Goal: Information Seeking & Learning: Understand process/instructions

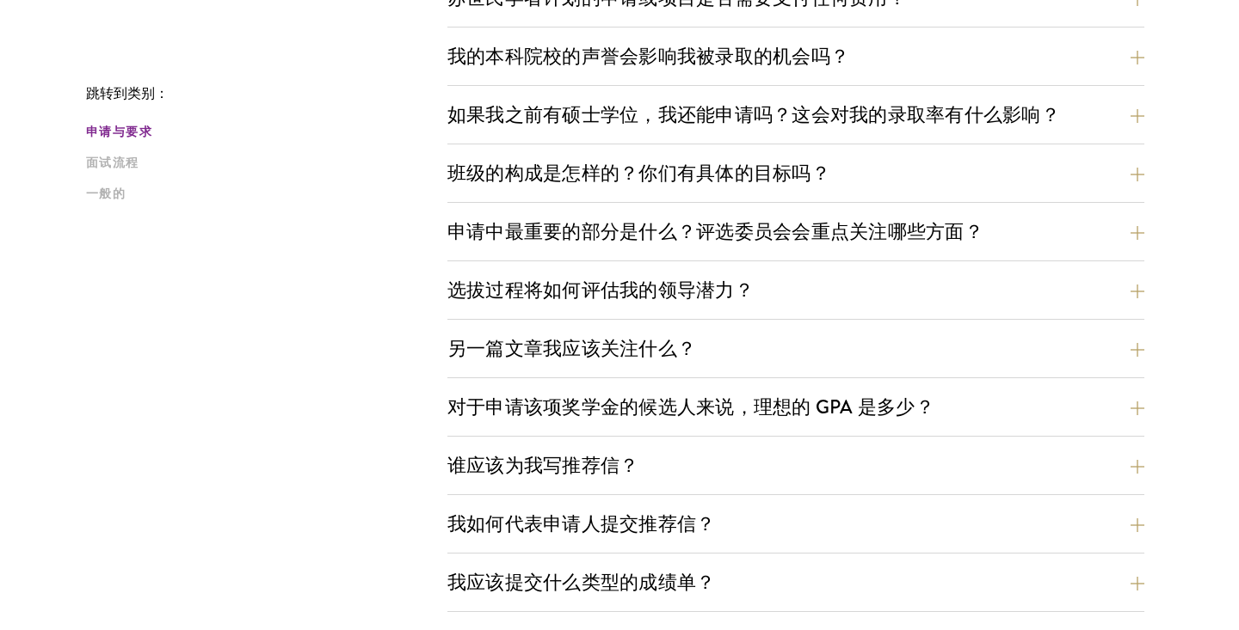
scroll to position [722, 0]
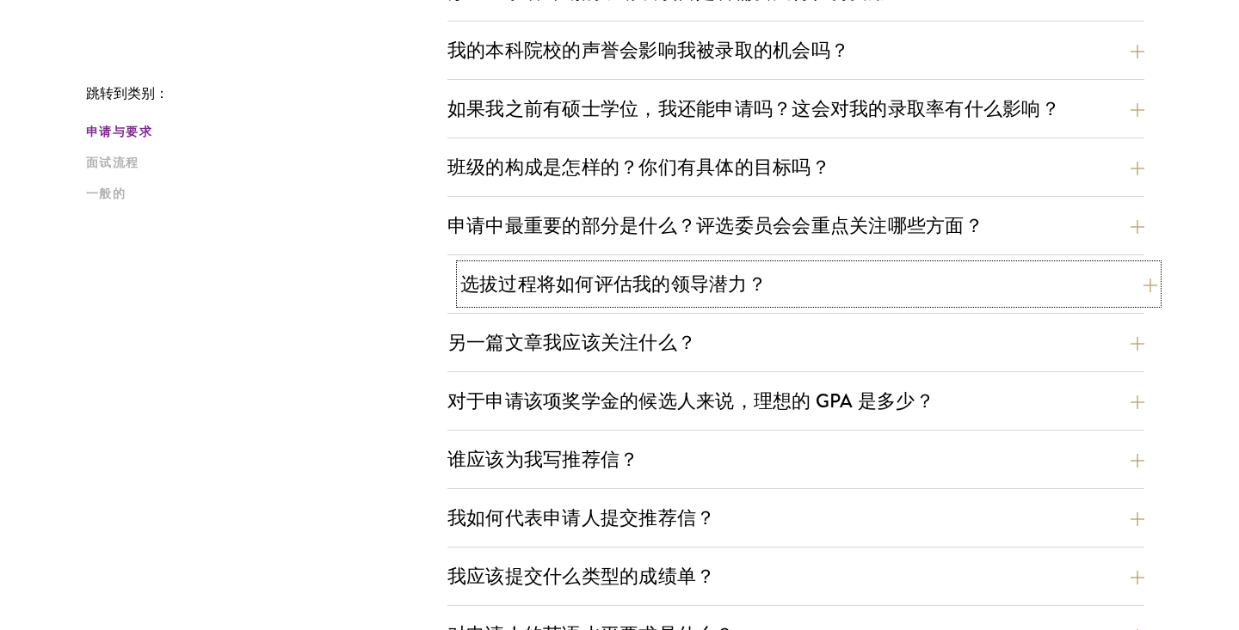
click at [805, 279] on button "选拔过程将如何评估我的领导潜力？" at bounding box center [808, 284] width 697 height 39
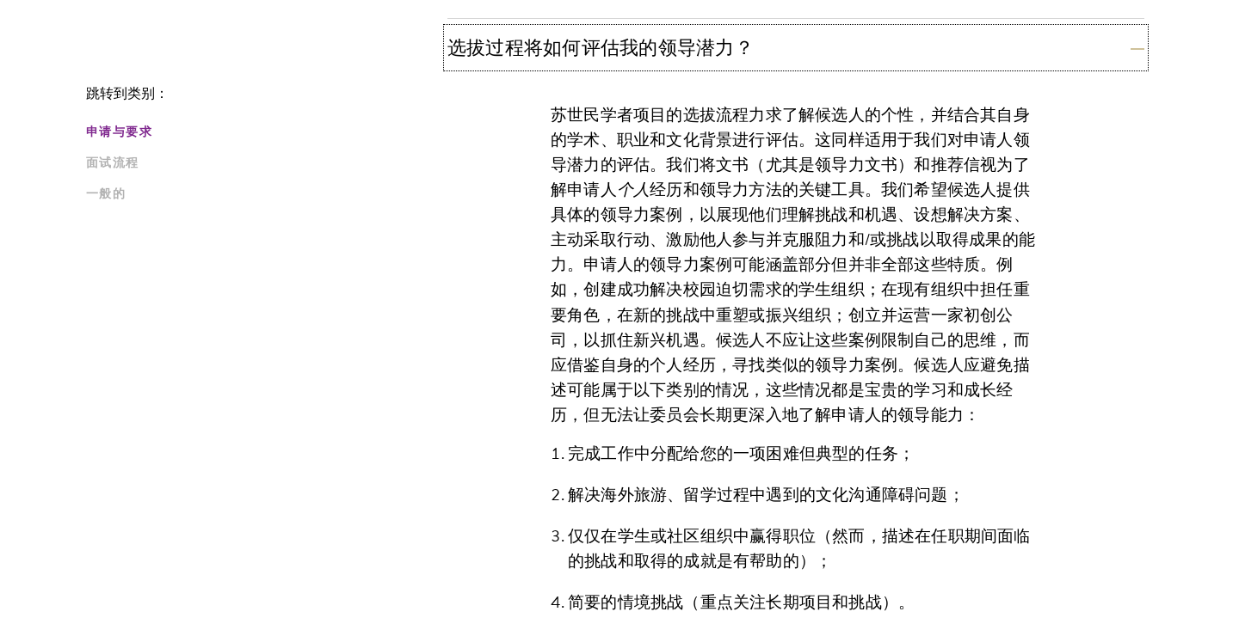
scroll to position [963, 0]
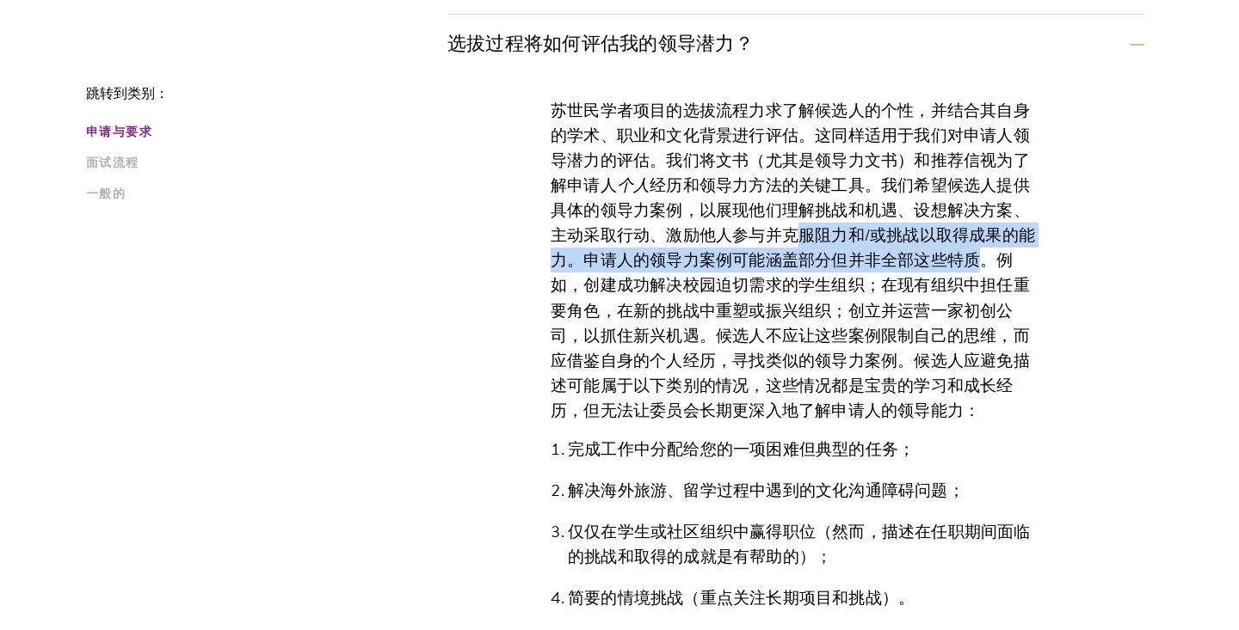
drag, startPoint x: 783, startPoint y: 234, endPoint x: 965, endPoint y: 265, distance: 185.0
click at [965, 265] on font "经历和领导力方法的关键工具。我们希望候选人提供具体的领导力案例，以展现他们理解挑战和机遇、设想解决方案、主动采取行动、激励他人参与并克服阻力和/或挑战以取得成…" at bounding box center [792, 298] width 484 height 250
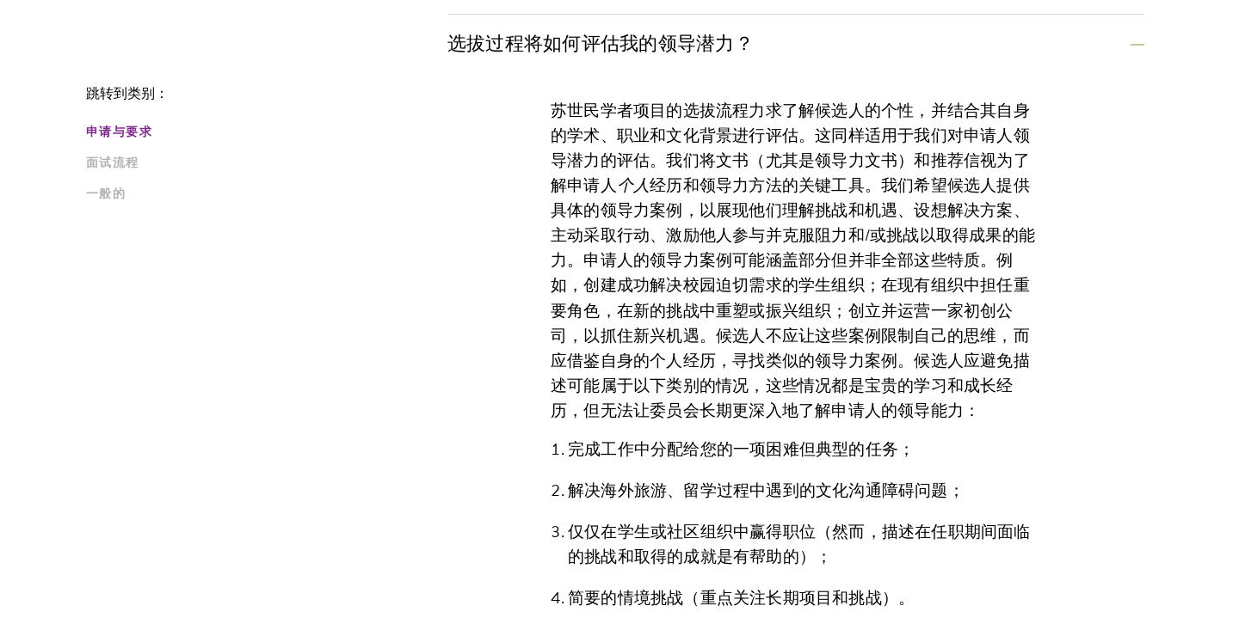
click at [988, 267] on font "经历和领导力方法的关键工具。我们希望候选人提供具体的领导力案例，以展现他们理解挑战和机遇、设想解决方案、主动采取行动、激励他人参与并克服阻力和/或挑战以取得成…" at bounding box center [792, 298] width 484 height 250
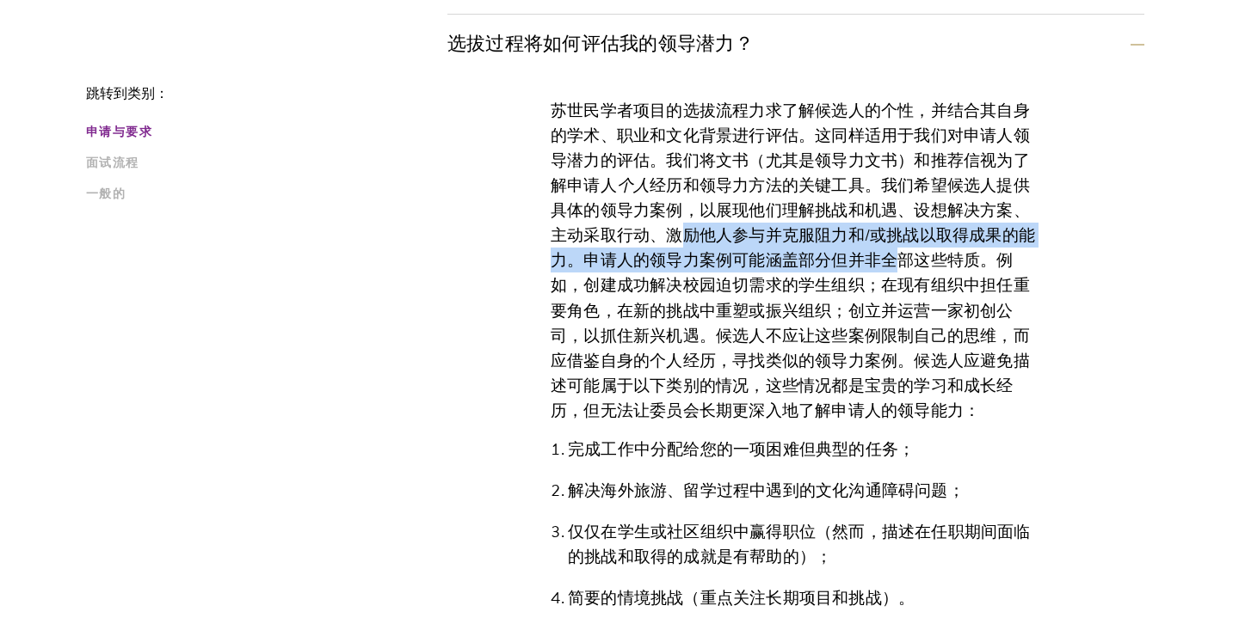
drag, startPoint x: 666, startPoint y: 235, endPoint x: 882, endPoint y: 255, distance: 217.6
click at [882, 255] on font "经历和领导力方法的关键工具。我们希望候选人提供具体的领导力案例，以展现他们理解挑战和机遇、设想解决方案、主动采取行动、激励他人参与并克服阻力和/或挑战以取得成…" at bounding box center [792, 298] width 484 height 250
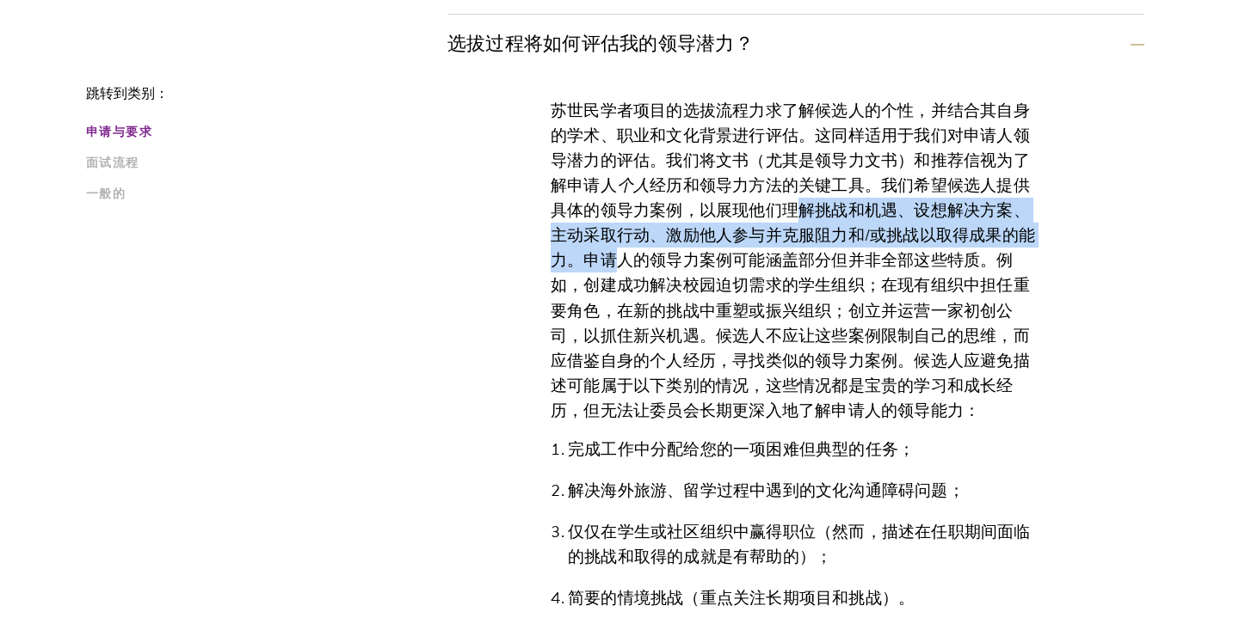
drag, startPoint x: 785, startPoint y: 209, endPoint x: 618, endPoint y: 256, distance: 174.3
click at [603, 256] on font "经历和领导力方法的关键工具。我们希望候选人提供具体的领导力案例，以展现他们理解挑战和机遇、设想解决方案、主动采取行动、激励他人参与并克服阻力和/或挑战以取得成…" at bounding box center [792, 298] width 484 height 250
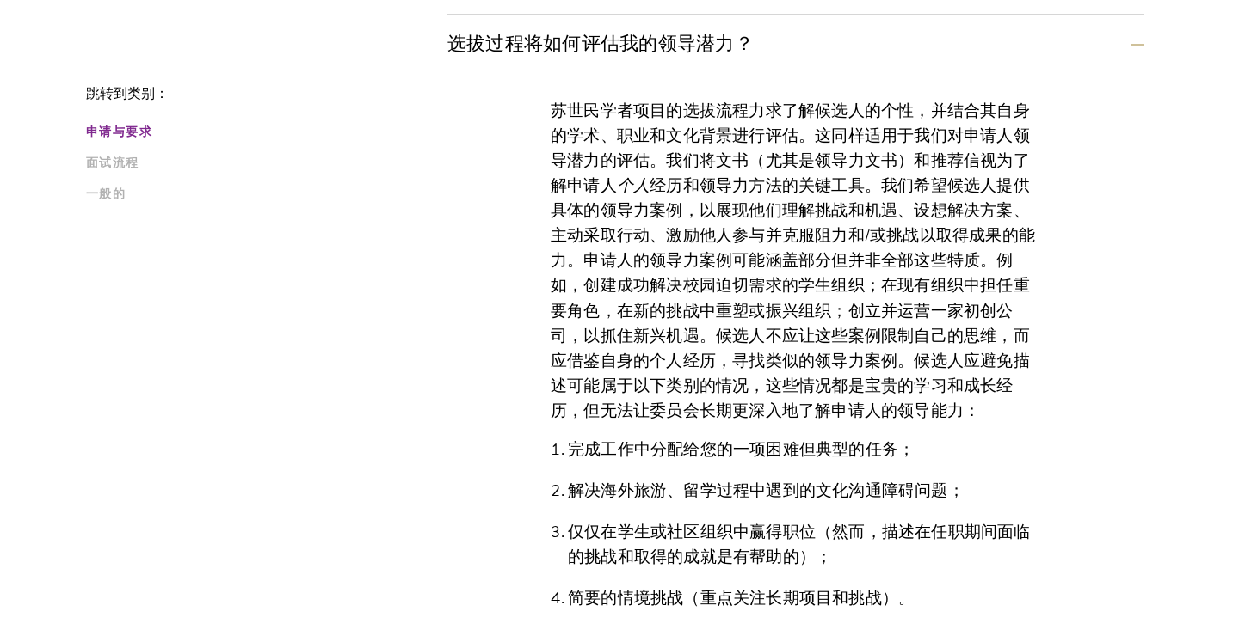
click at [834, 224] on font "经历和领导力方法的关键工具。我们希望候选人提供具体的领导力案例，以展现他们理解挑战和机遇、设想解决方案、主动采取行动、激励他人参与并克服阻力和/或挑战以取得成…" at bounding box center [792, 298] width 484 height 250
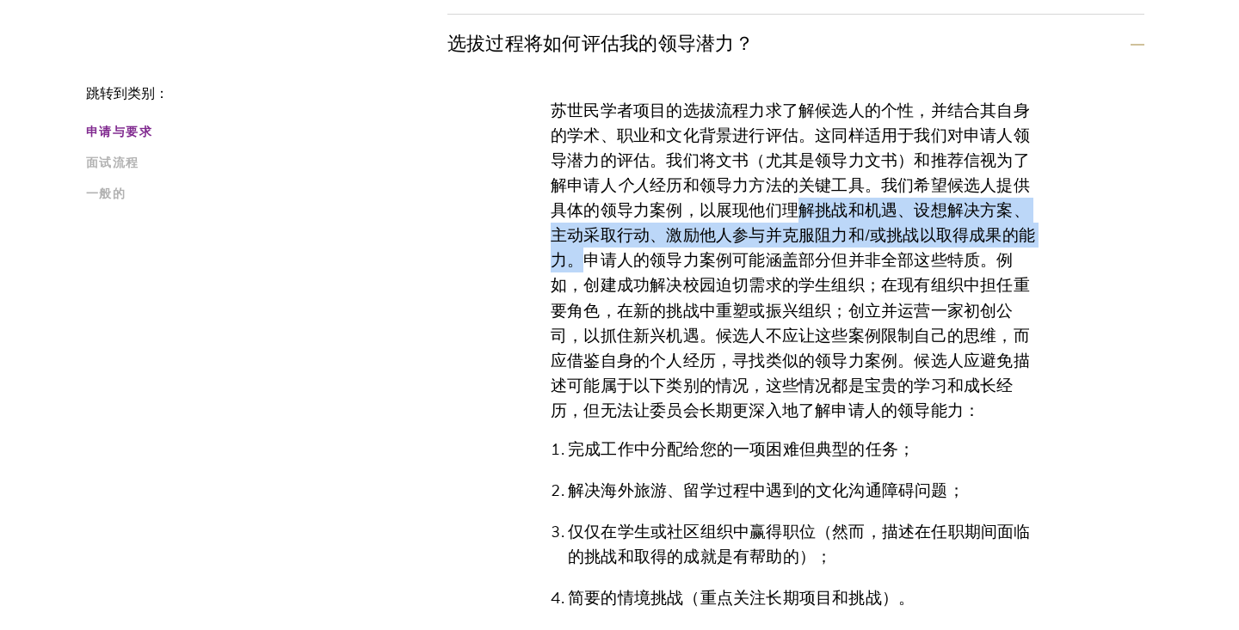
drag, startPoint x: 778, startPoint y: 209, endPoint x: 570, endPoint y: 266, distance: 215.7
click at [570, 266] on font "经历和领导力方法的关键工具。我们希望候选人提供具体的领导力案例，以展现他们理解挑战和机遇、设想解决方案、主动采取行动、激励他人参与并克服阻力和/或挑战以取得成…" at bounding box center [792, 298] width 484 height 250
copy font "理解挑战和机遇、设想解决方案、主动采取行动、激励他人参与并克服阻力和/或挑战以取得成果的能力"
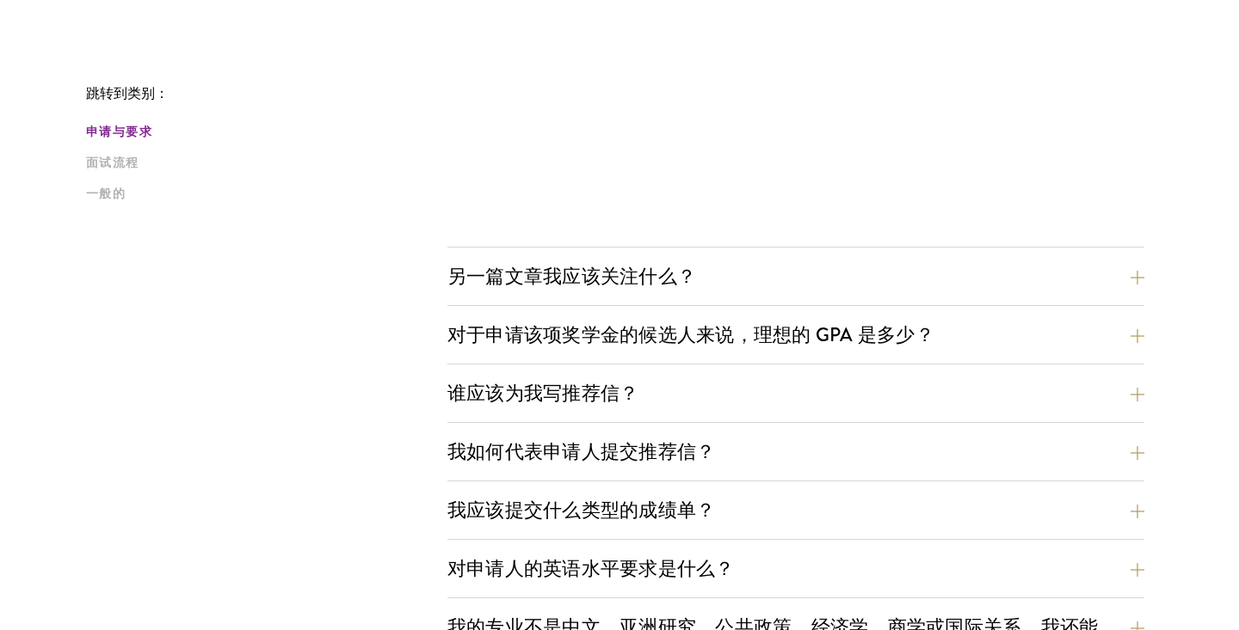
scroll to position [1717, 0]
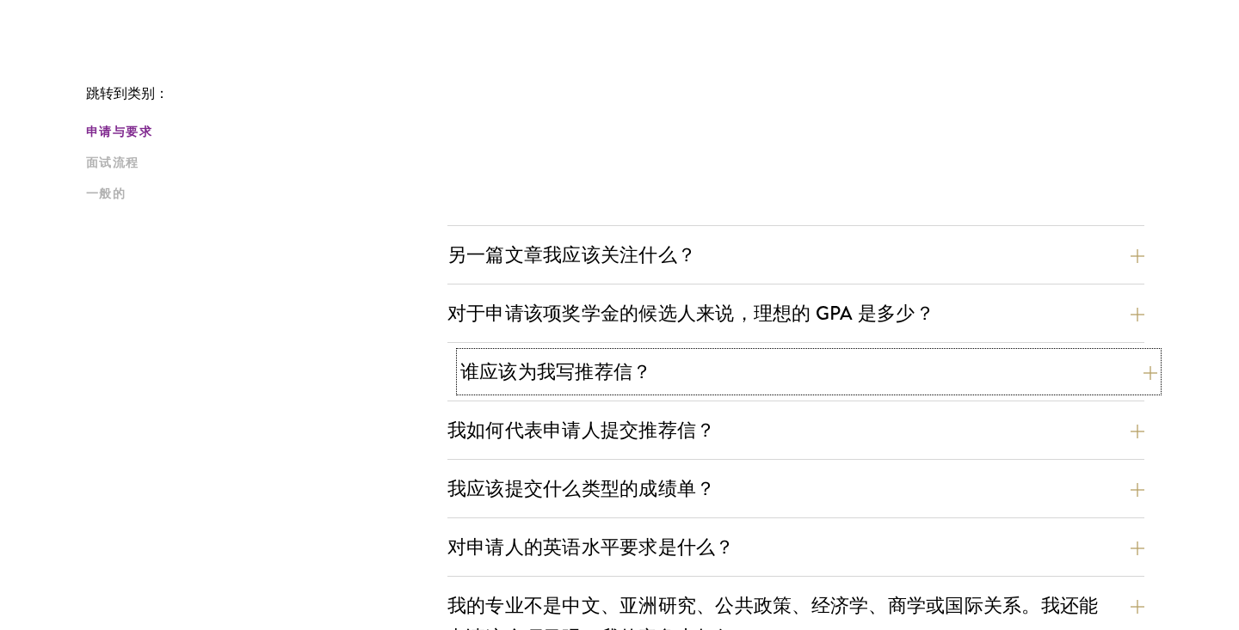
click at [758, 379] on button "谁应该为我写推荐信？" at bounding box center [808, 372] width 697 height 39
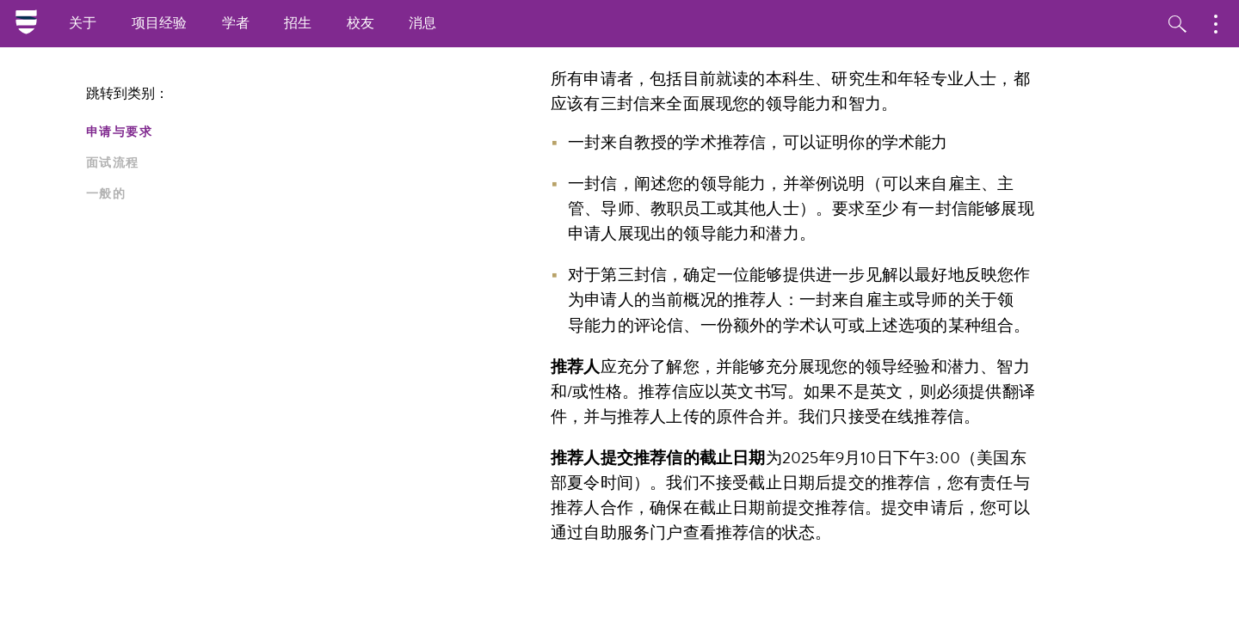
scroll to position [1167, 0]
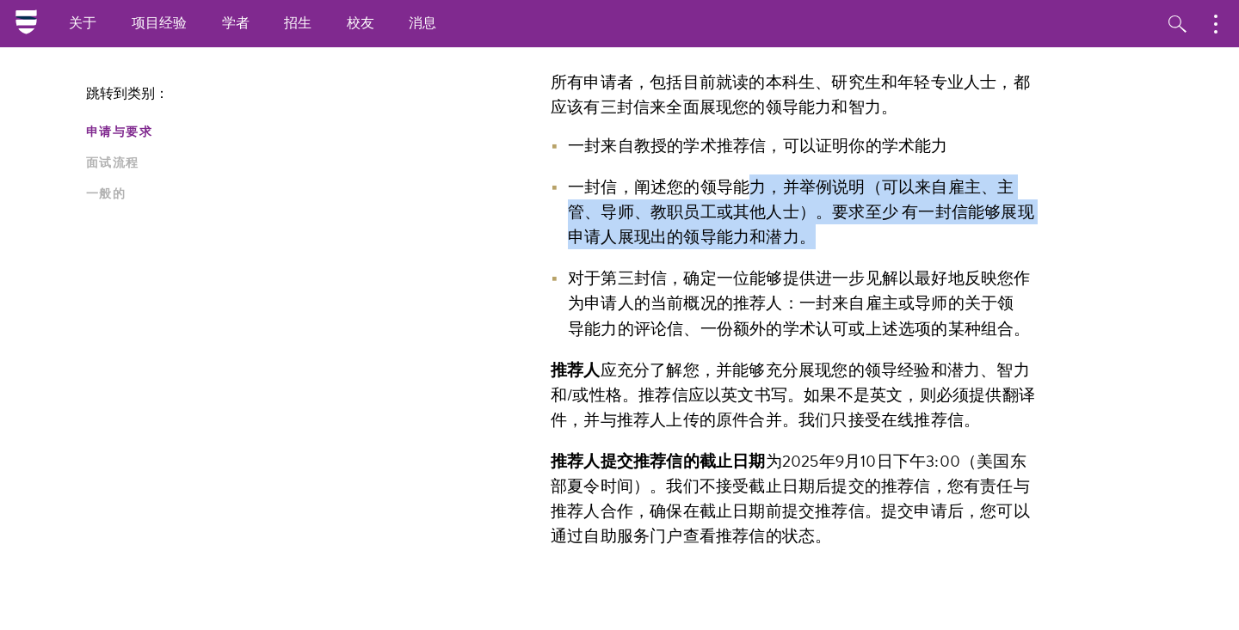
drag, startPoint x: 810, startPoint y: 241, endPoint x: 743, endPoint y: 199, distance: 79.2
click at [743, 199] on li "一封信，阐述您的领导能力，并举例说明（可以来自雇主、主管、导师、教职员工或其他人士）。要求 至少 有 一封信能够展现申请人展现出的领导能力和潜力。" at bounding box center [795, 212] width 490 height 75
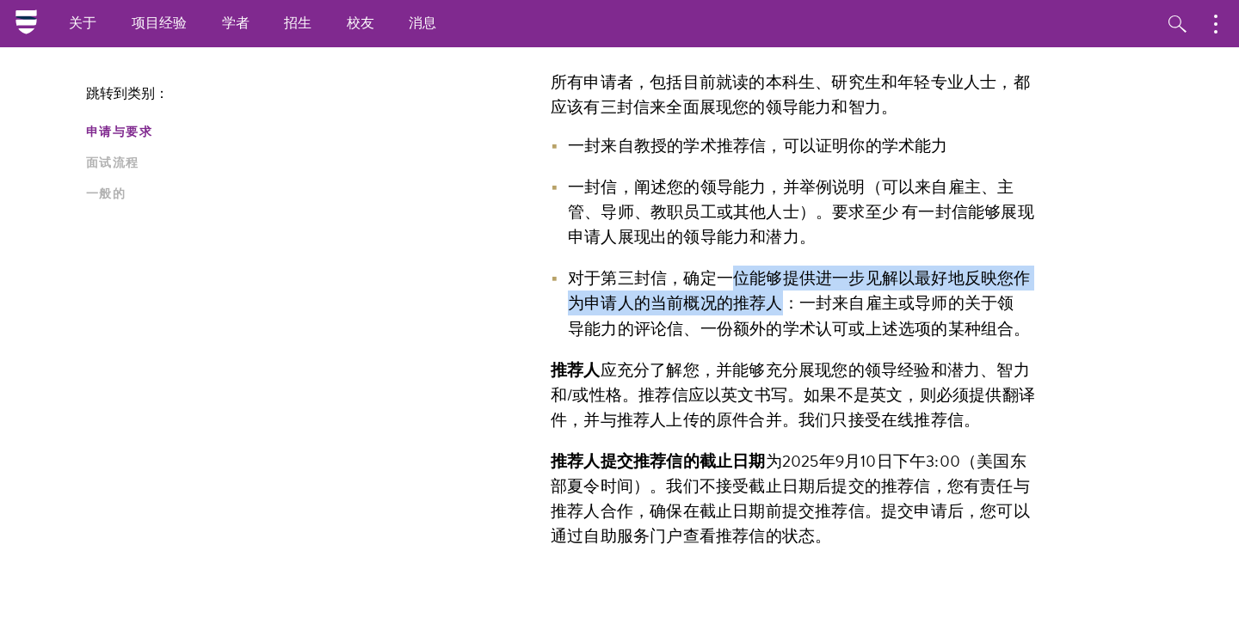
drag, startPoint x: 736, startPoint y: 276, endPoint x: 781, endPoint y: 306, distance: 53.9
click at [782, 306] on font "对于第三封信，确定一位能够提供进一步见解以最好地反映您作为申请人的当前概况的推荐人：一封来自雇主或导师的关于领导" at bounding box center [799, 303] width 463 height 75
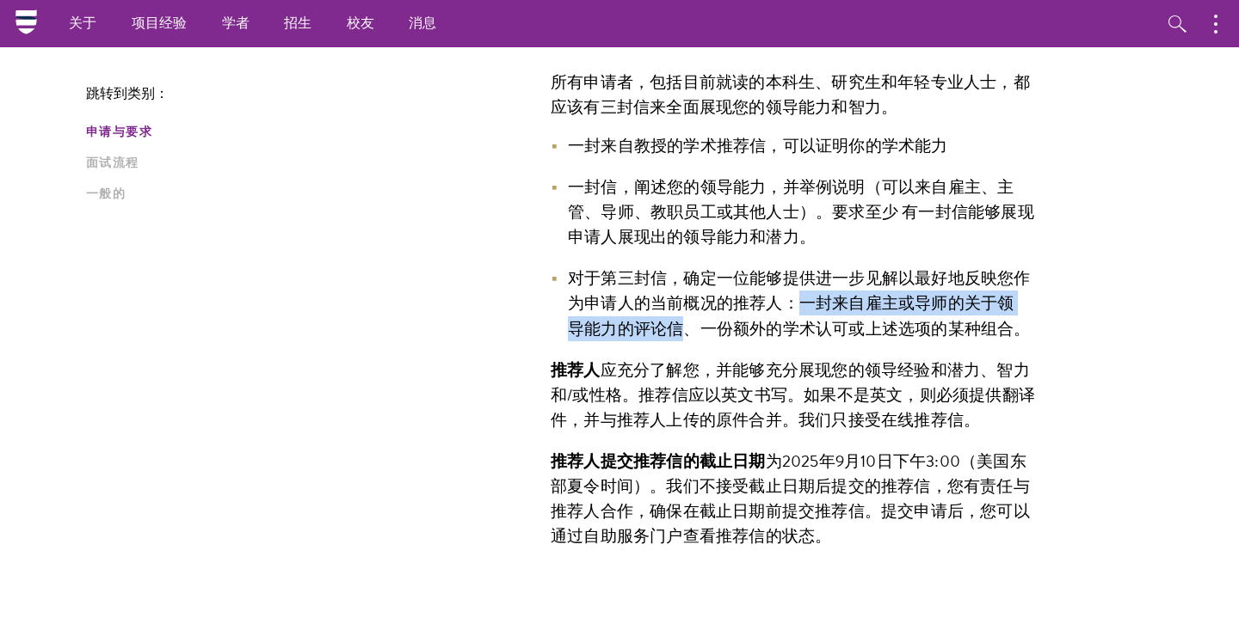
drag, startPoint x: 805, startPoint y: 310, endPoint x: 687, endPoint y: 339, distance: 121.2
click at [687, 339] on li "对于第三封信，确定一位能够提供进一步见解以最好地反映您作为申请人的当前概况的推荐人：一封来自雇主或导师的关于领导 能力的评论信、一份 额外的学术认可或上述选项…" at bounding box center [795, 303] width 490 height 75
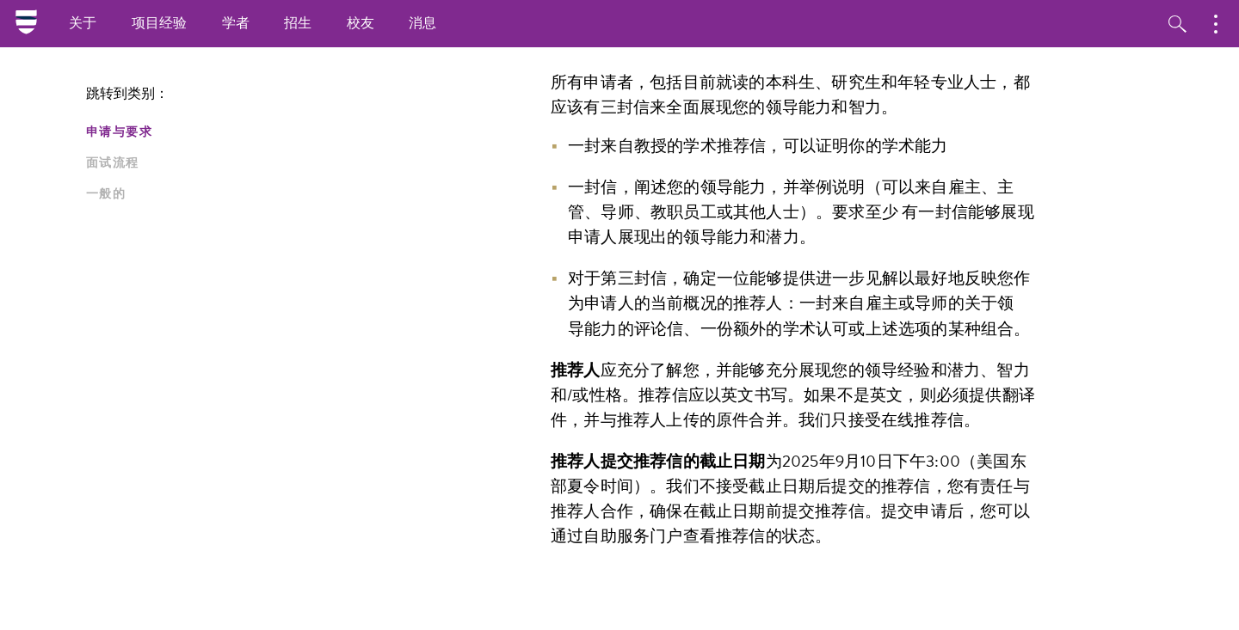
click at [690, 341] on li "对于第三封信，确定一位能够提供进一步见解以最好地反映您作为申请人的当前概况的推荐人：一封来自雇主或导师的关于领导 能力的评论信、一份 额外的学术认可或上述选项…" at bounding box center [795, 303] width 490 height 75
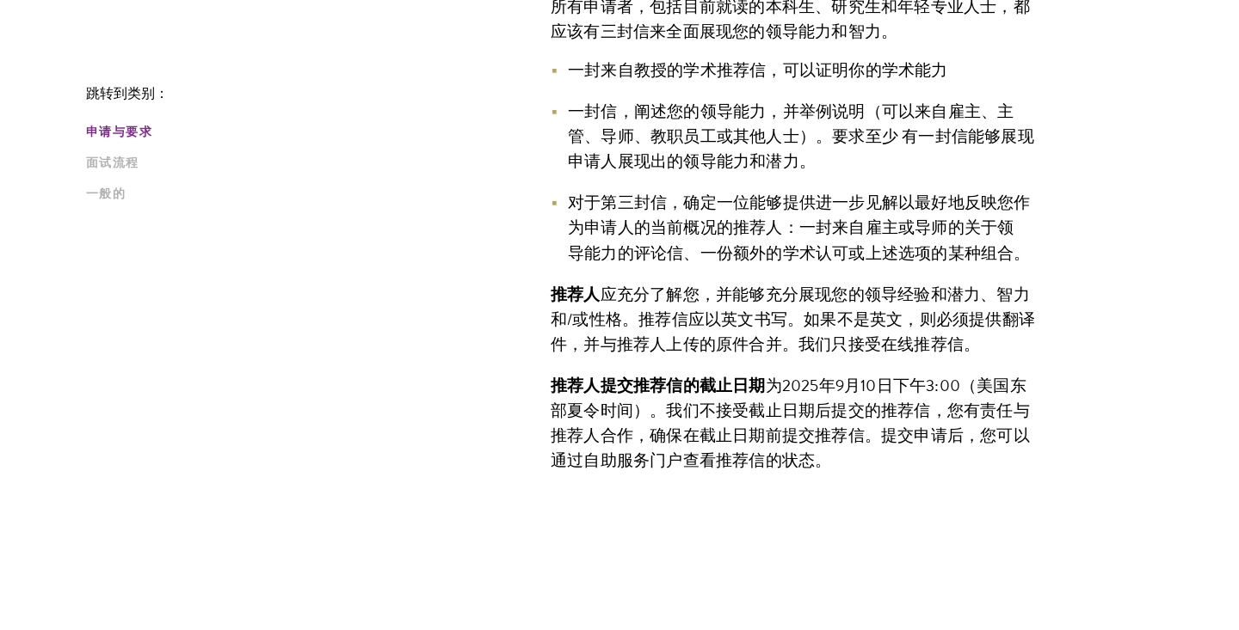
scroll to position [1251, 0]
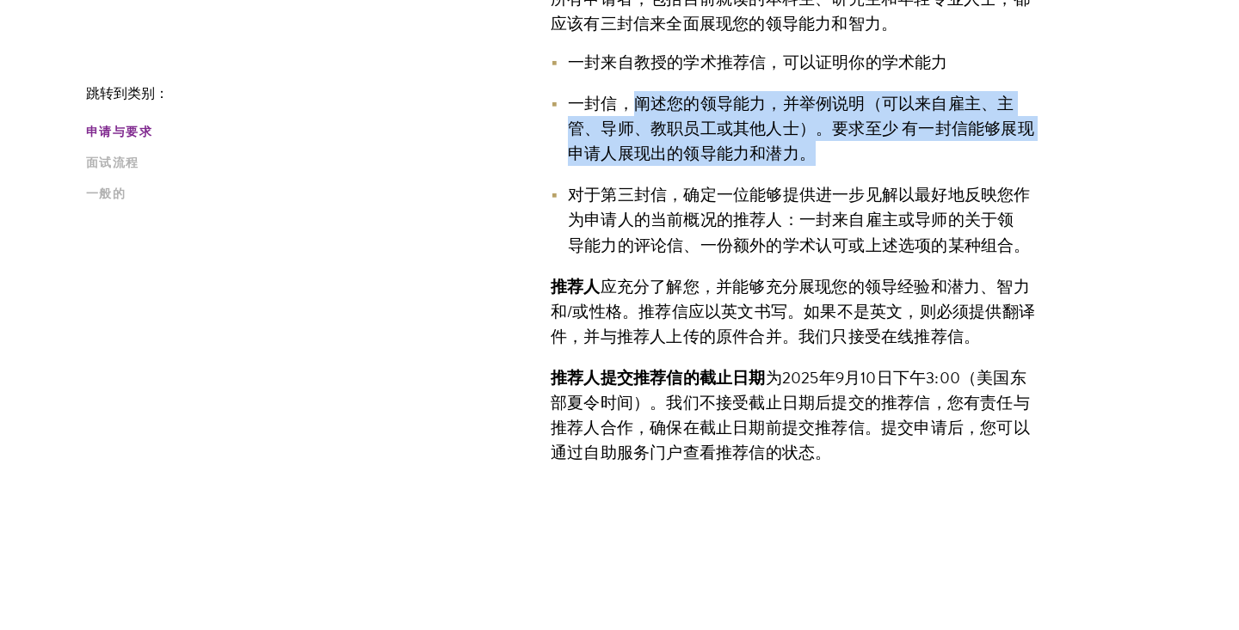
drag, startPoint x: 856, startPoint y: 157, endPoint x: 634, endPoint y: 103, distance: 228.4
click at [634, 103] on li "一封信，阐述您的领导能力，并举例说明（可以来自雇主、主管、导师、教职员工或其他人士）。要求 至少 有 一封信能够展现申请人展现出的领导能力和潜力。" at bounding box center [795, 128] width 490 height 75
copy li "阐述您的领导能力，并举例说明（可以来自雇主、主管、导师、教职员工或其他人士）。要求 至少 有 一封信能够展现申请人展现出的领导能力和潜力。"
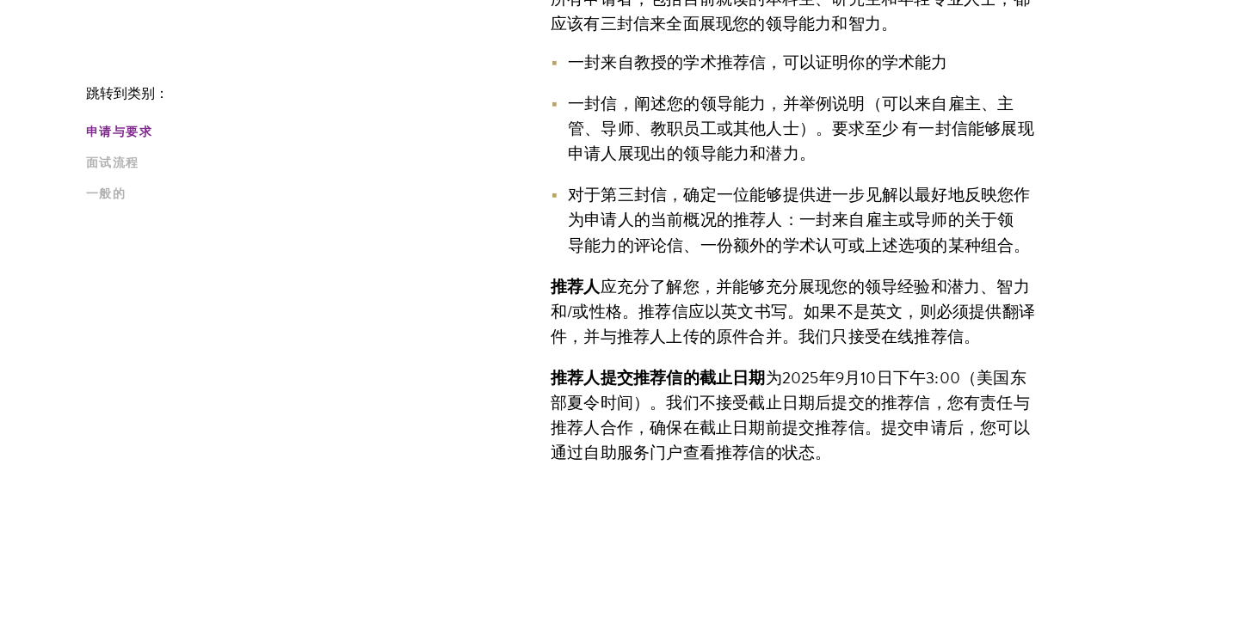
click at [702, 142] on font "一封信能够展现申请人展现出的领导能力和潜力。" at bounding box center [801, 141] width 466 height 50
drag, startPoint x: 679, startPoint y: 162, endPoint x: 799, endPoint y: 161, distance: 119.6
click at [799, 161] on font "一封信能够展现申请人展现出的领导能力和潜力。" at bounding box center [801, 141] width 466 height 50
copy font "领导能力和潜力"
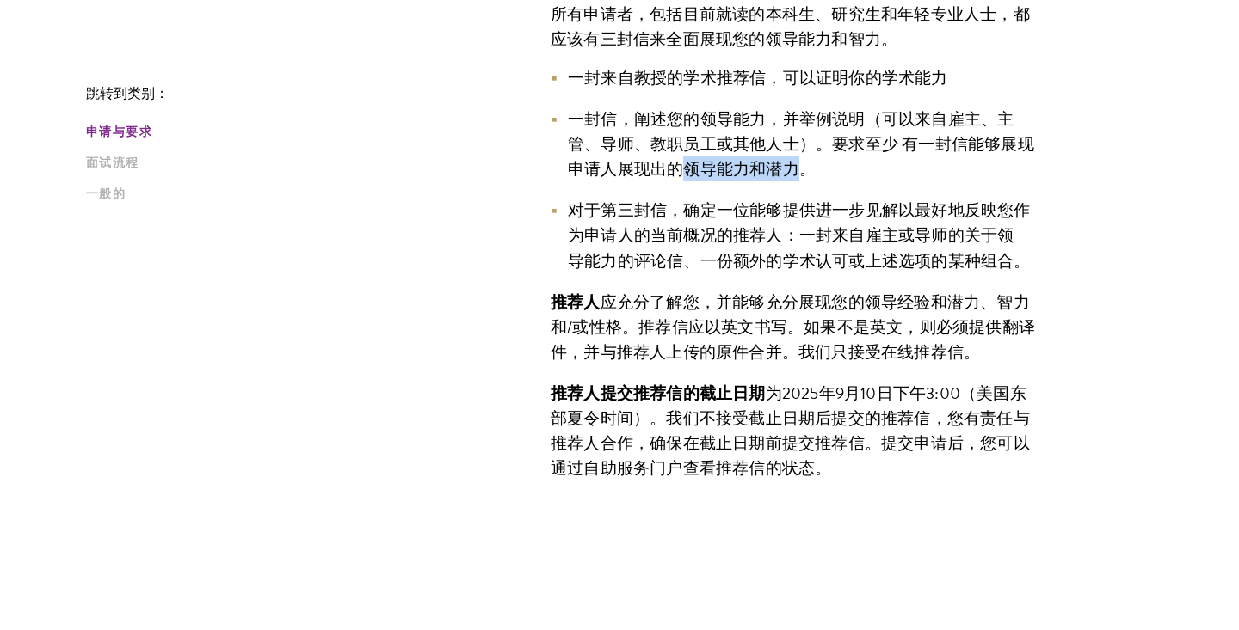
scroll to position [1249, 0]
